Goal: Browse casually

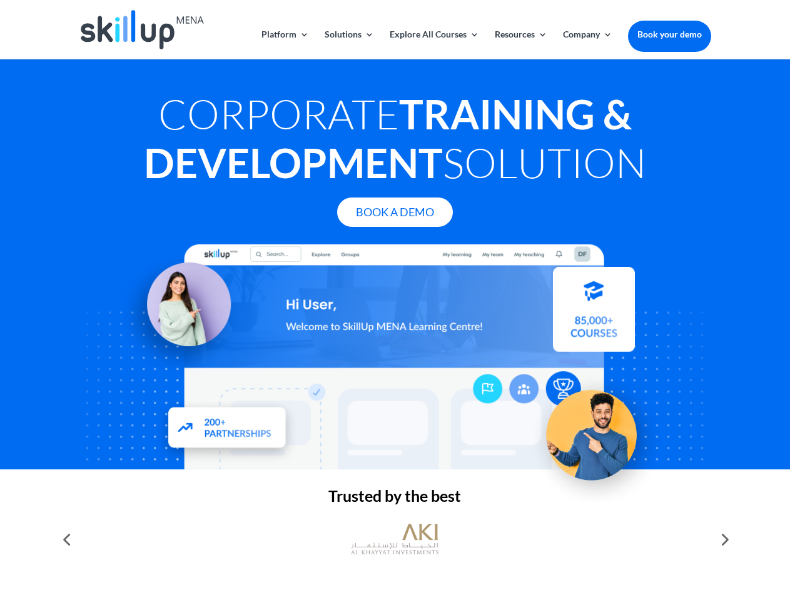
click at [395, 300] on div at bounding box center [395, 356] width 632 height 225
click at [348, 44] on link "Solutions" at bounding box center [349, 44] width 49 height 29
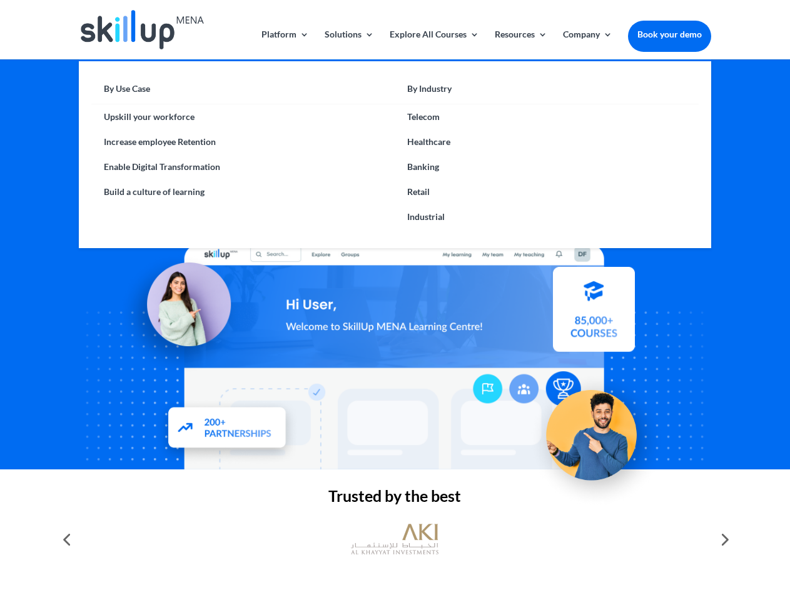
click at [433, 44] on link "Explore All Courses" at bounding box center [434, 44] width 89 height 29
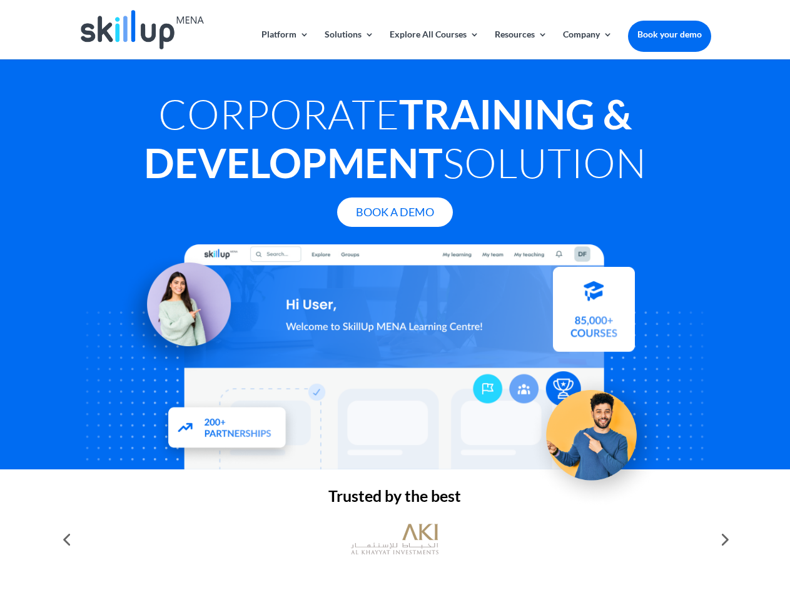
click at [520, 44] on link "Resources" at bounding box center [521, 44] width 53 height 29
click at [587, 44] on link "Company" at bounding box center [587, 44] width 49 height 29
click at [395, 540] on img at bounding box center [395, 540] width 88 height 44
